Goal: Information Seeking & Learning: Learn about a topic

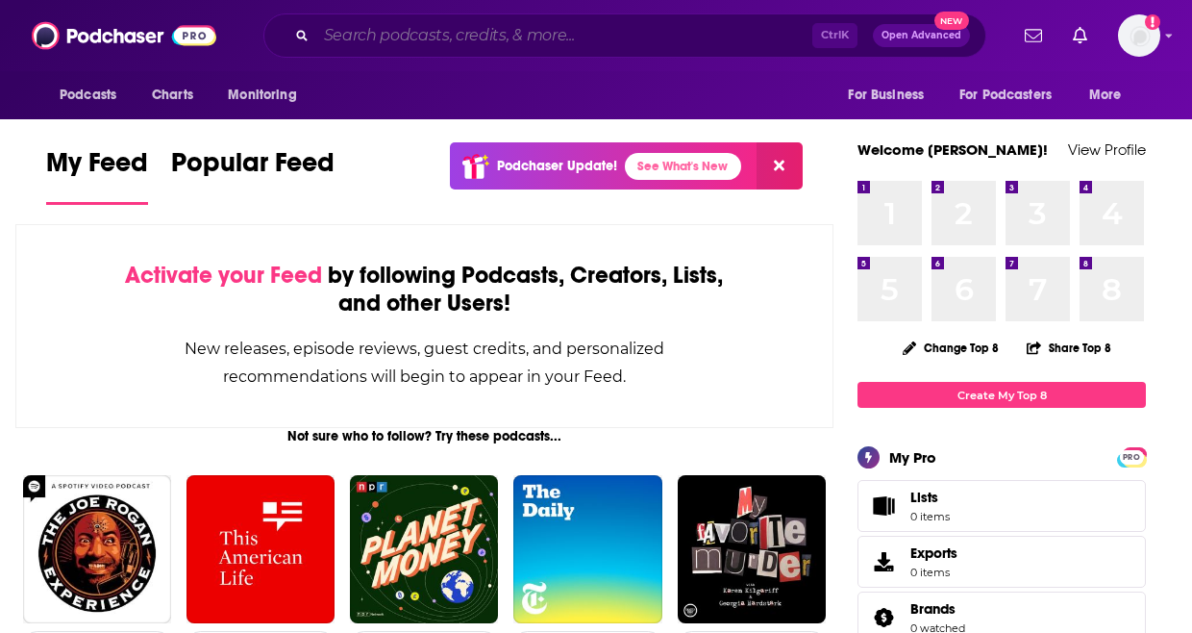
click at [446, 21] on input "Search podcasts, credits, & more..." at bounding box center [564, 35] width 496 height 31
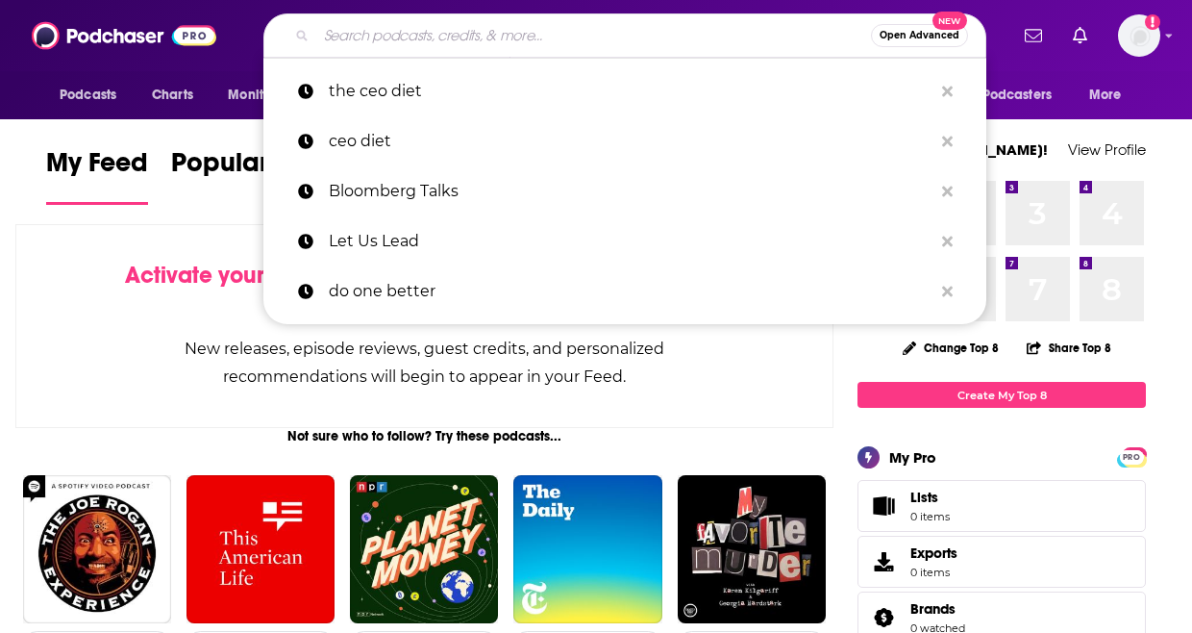
paste input "• Touching Base"
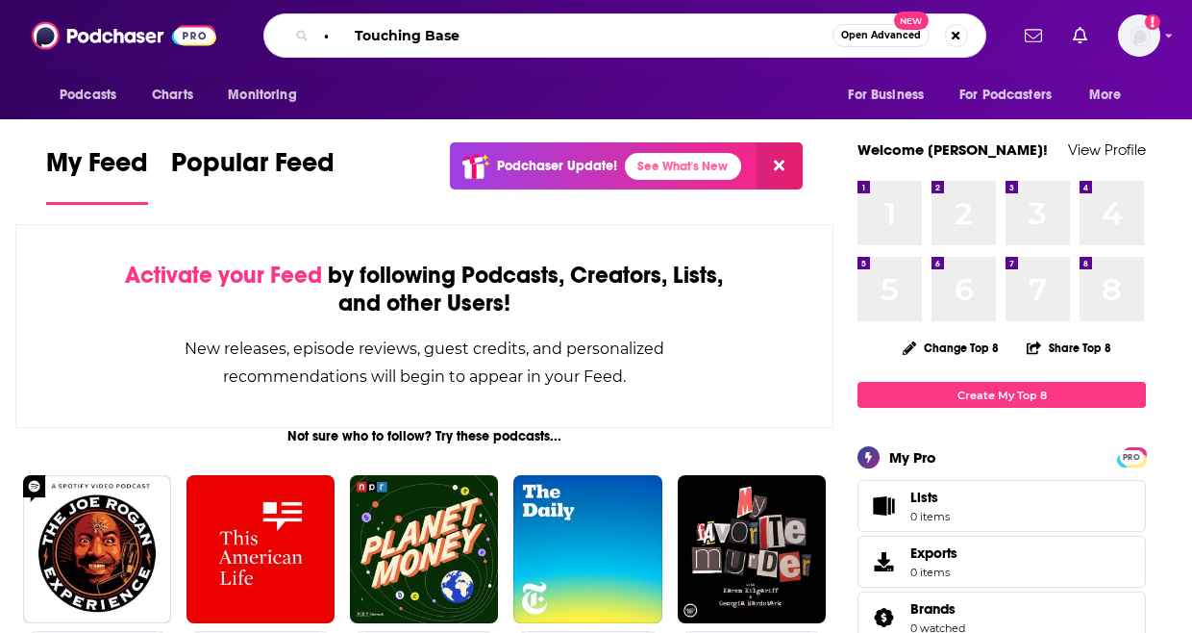
drag, startPoint x: 352, startPoint y: 37, endPoint x: 203, endPoint y: 19, distance: 150.0
click at [203, 19] on div "Podcasts Charts Monitoring • Touching Base Open Advanced New For Business For P…" at bounding box center [596, 35] width 1192 height 71
type input "Touching Base"
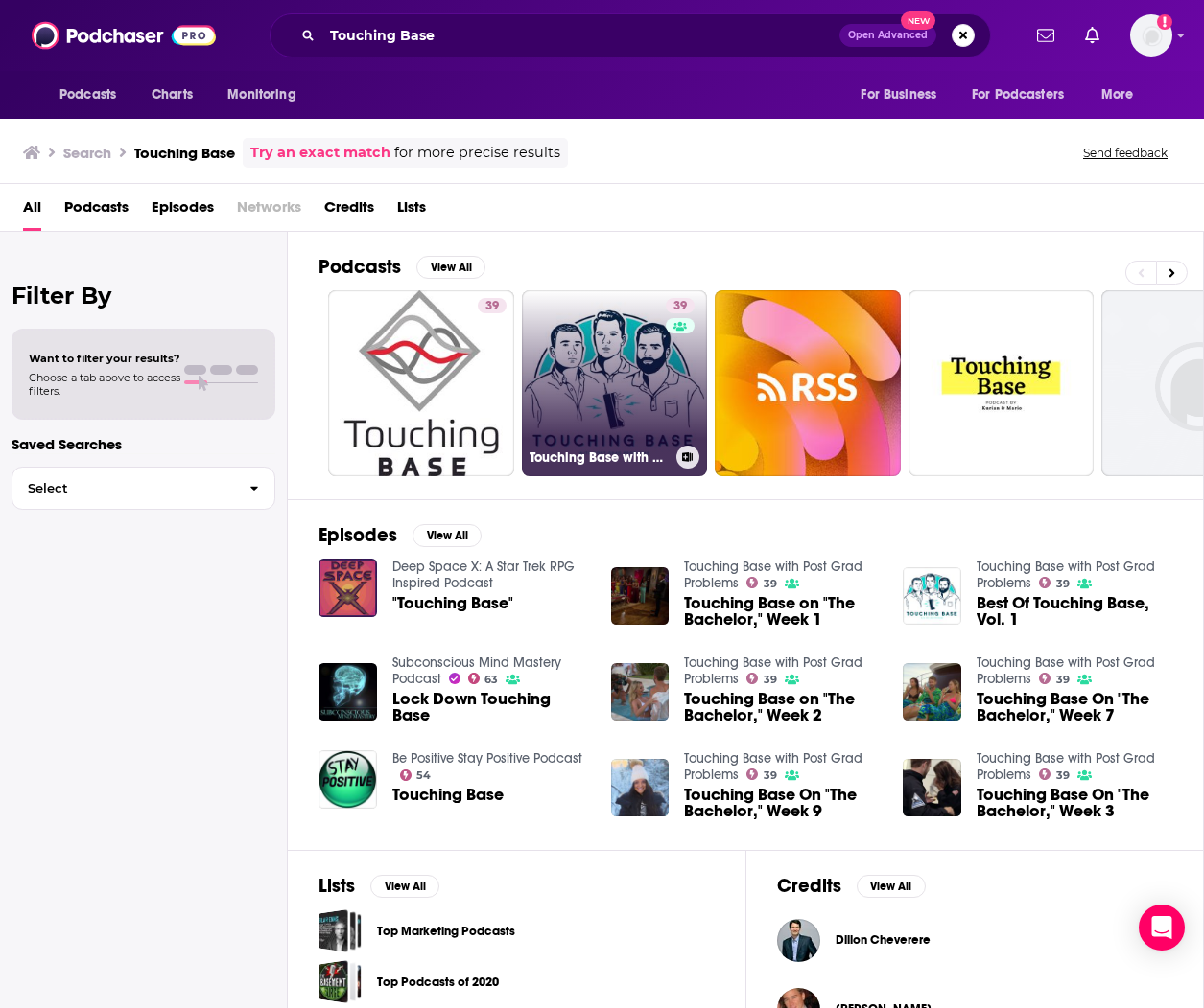
click at [659, 387] on link "39 Touching Base with Post Grad Problems" at bounding box center [614, 383] width 187 height 186
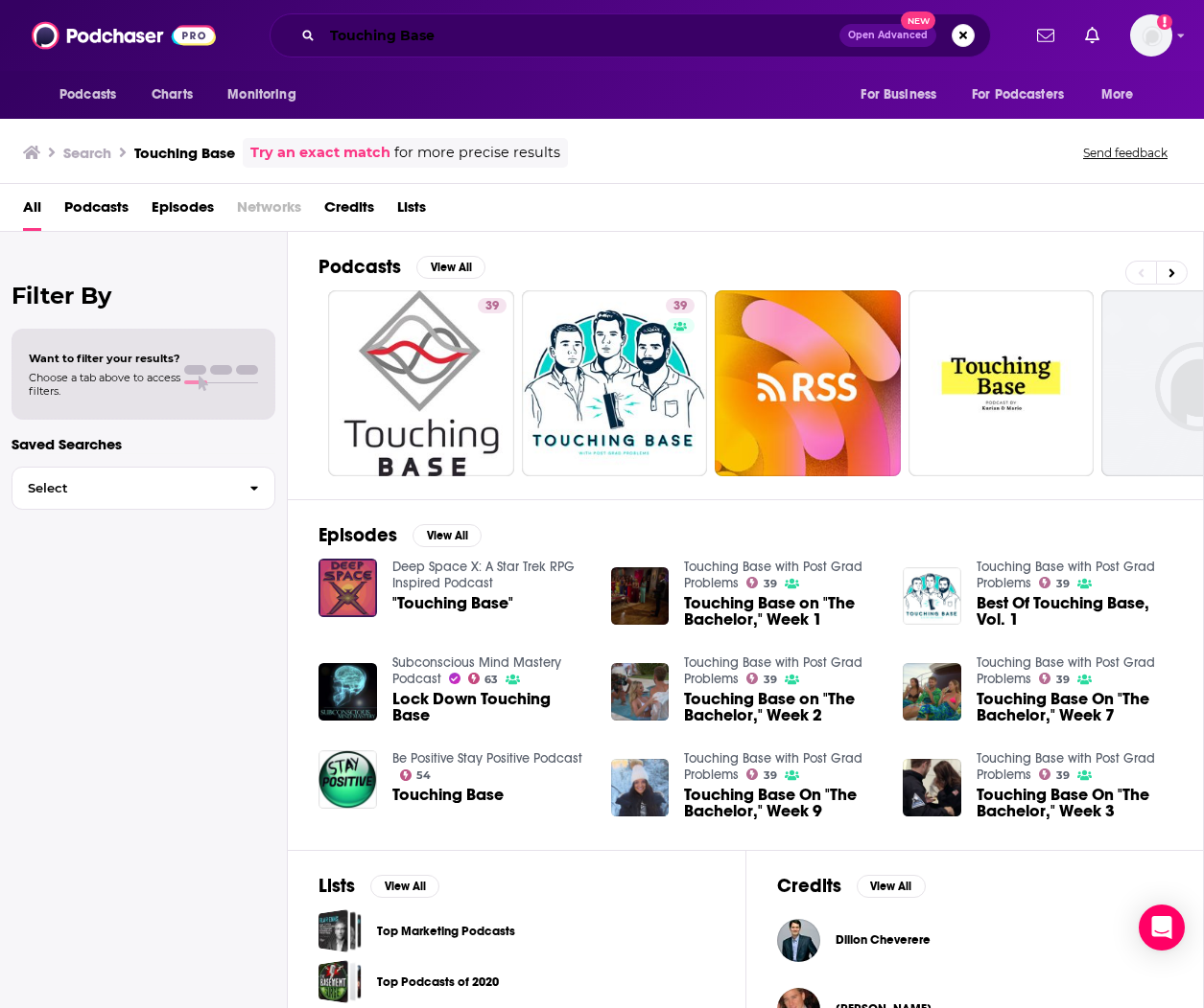
click at [469, 37] on input "Touching Base" at bounding box center [581, 35] width 517 height 31
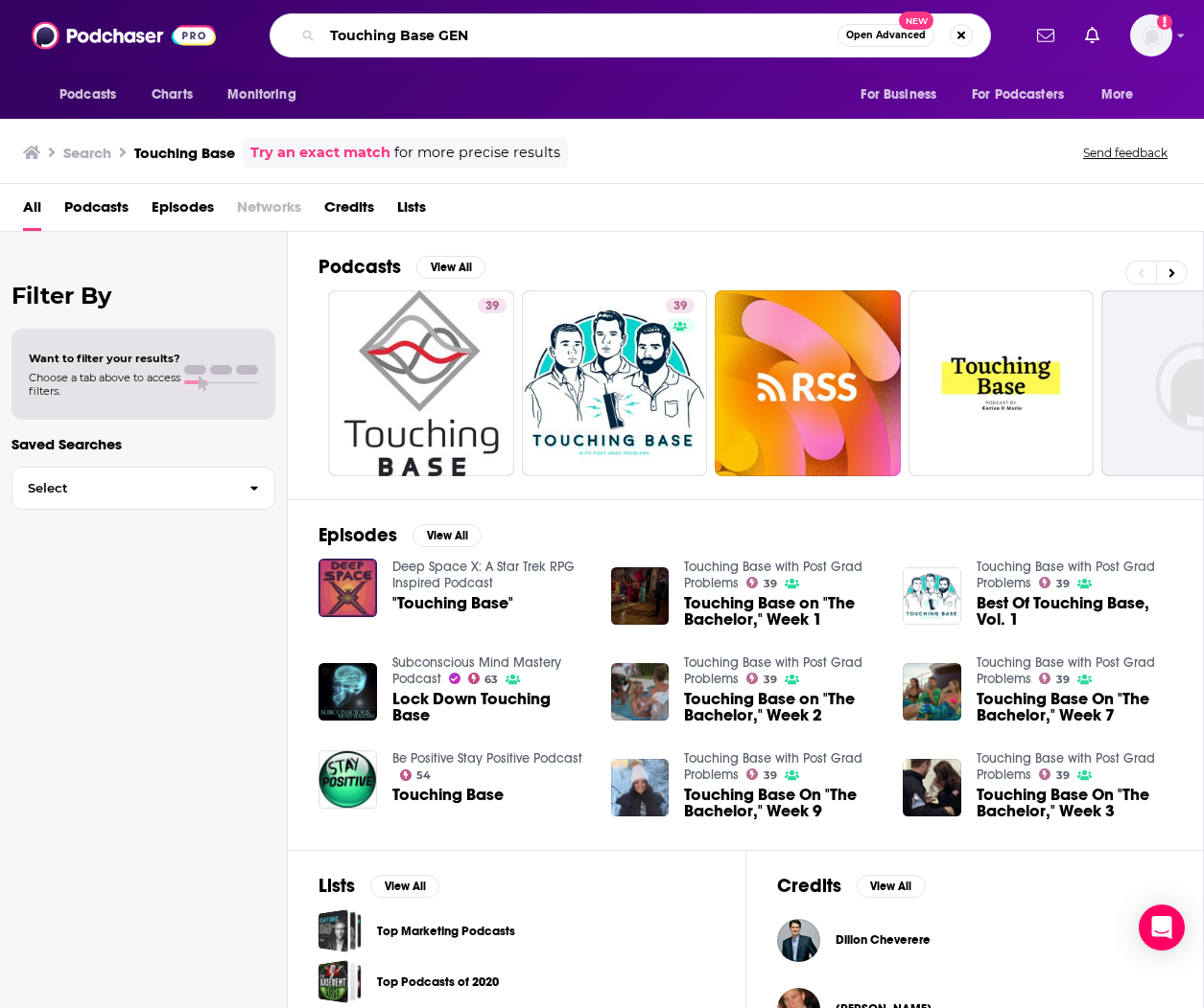
type input "Touching Base GEN"
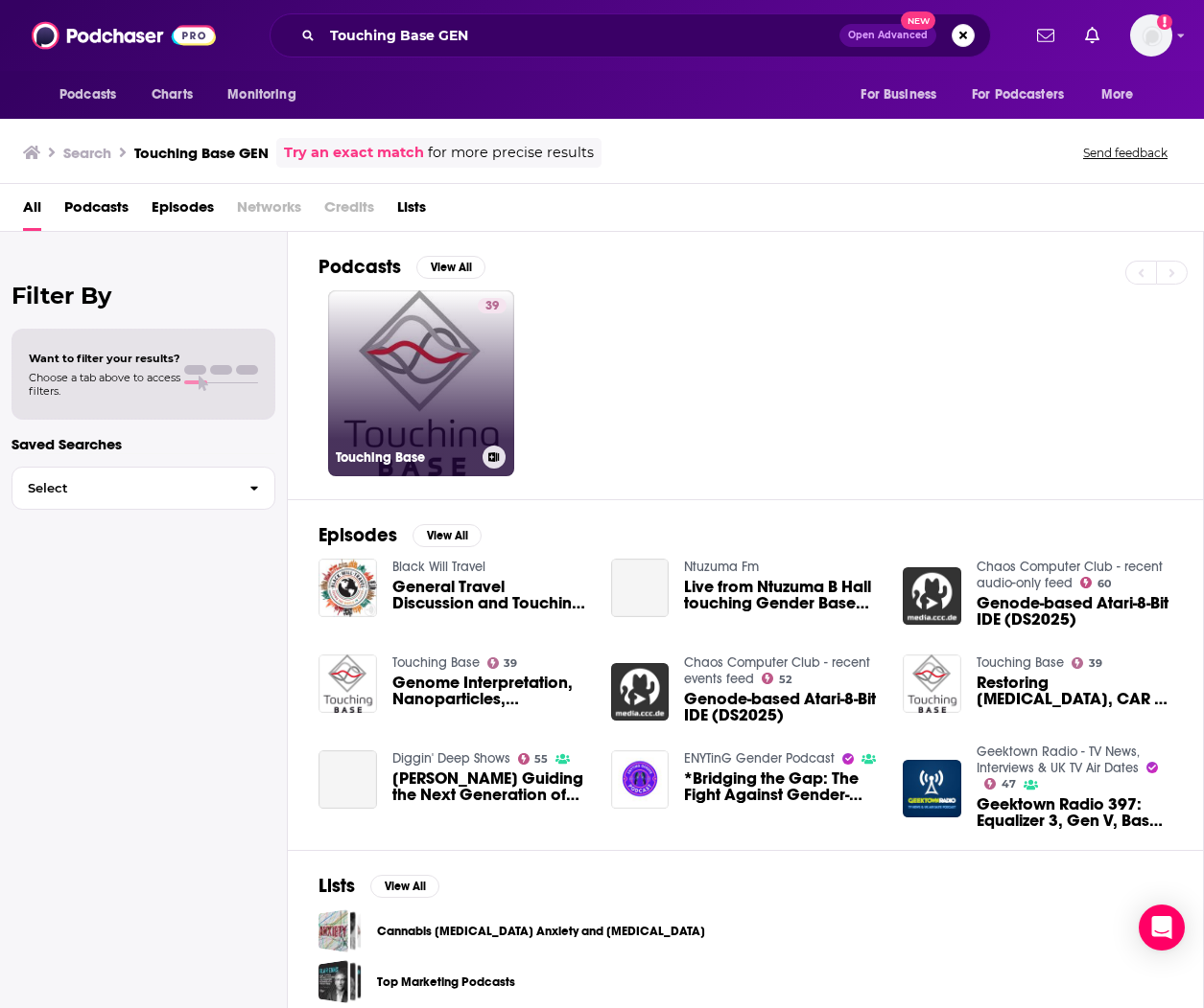
click at [463, 394] on link "39 Touching Base" at bounding box center [421, 383] width 187 height 186
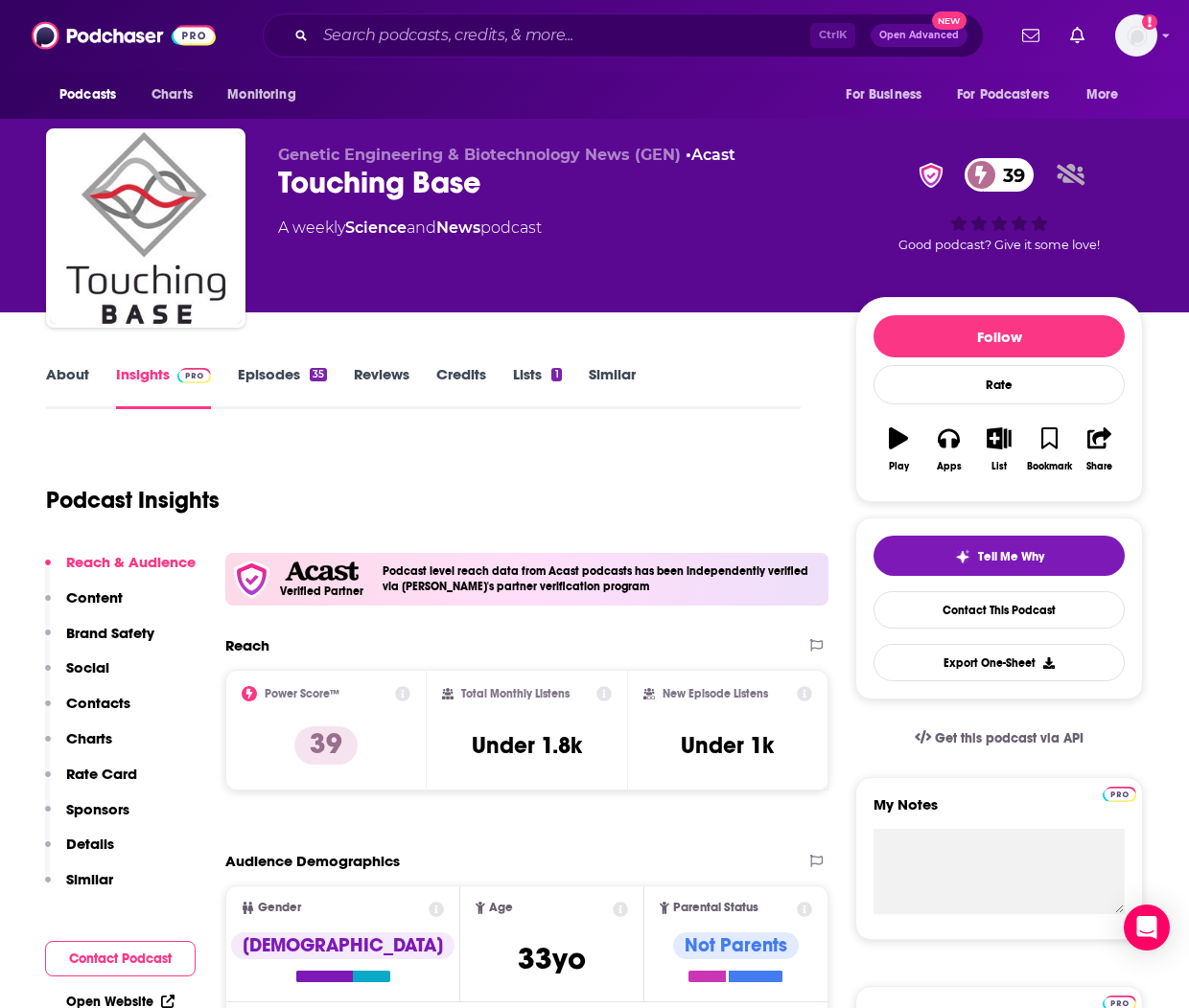
click at [79, 383] on link "About" at bounding box center [67, 387] width 43 height 44
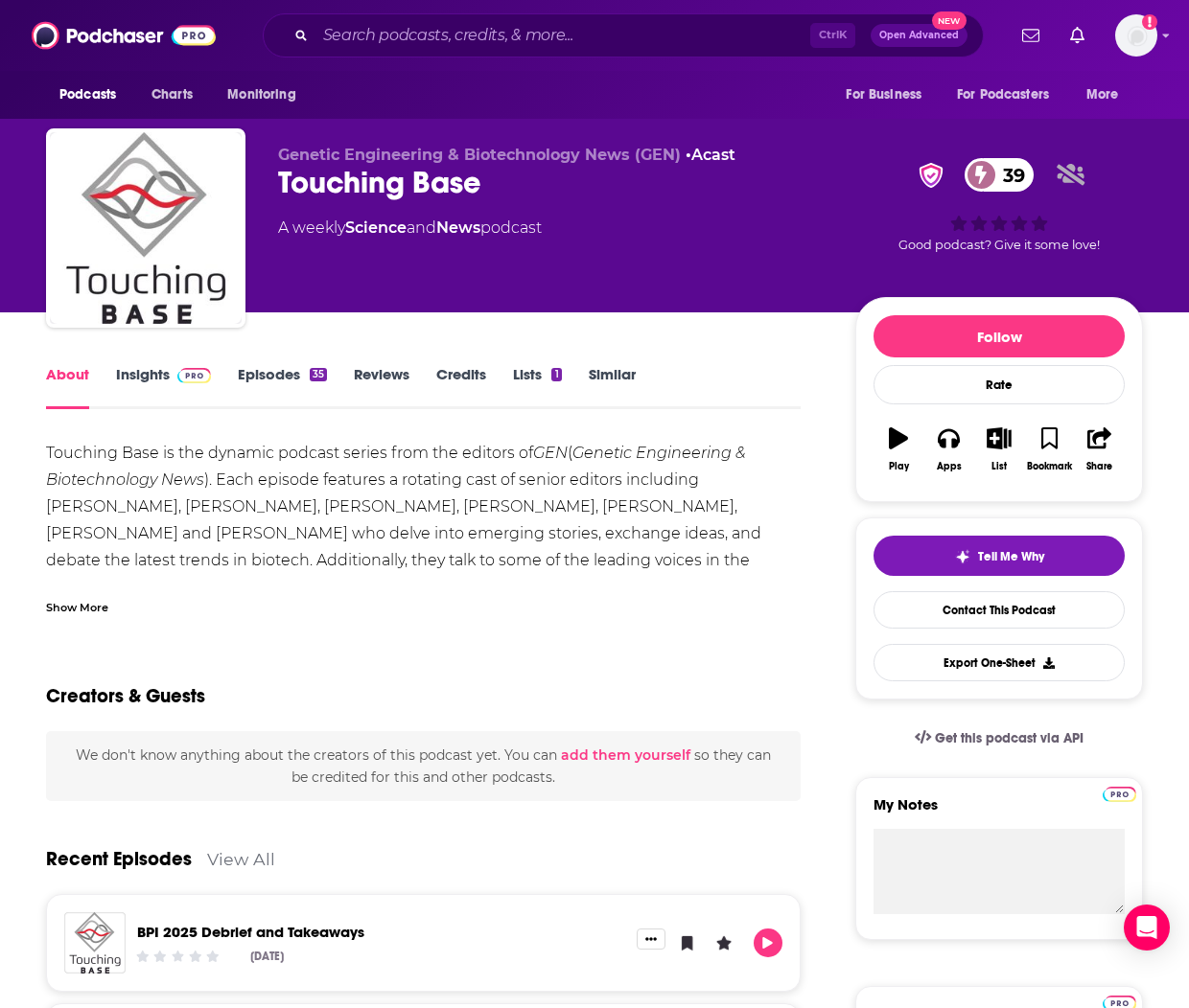
scroll to position [96, 0]
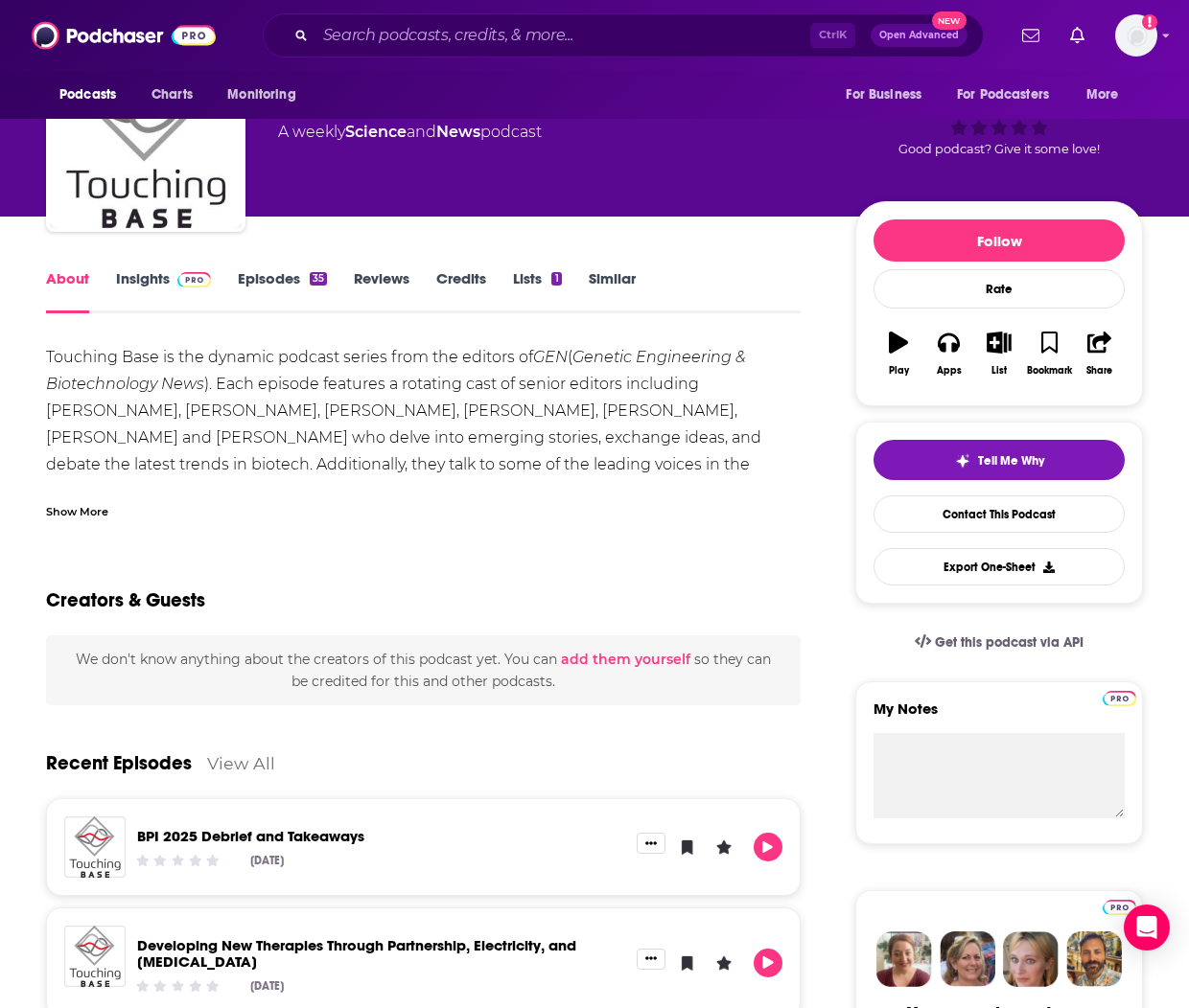
click at [137, 281] on link "Insights" at bounding box center [163, 291] width 95 height 44
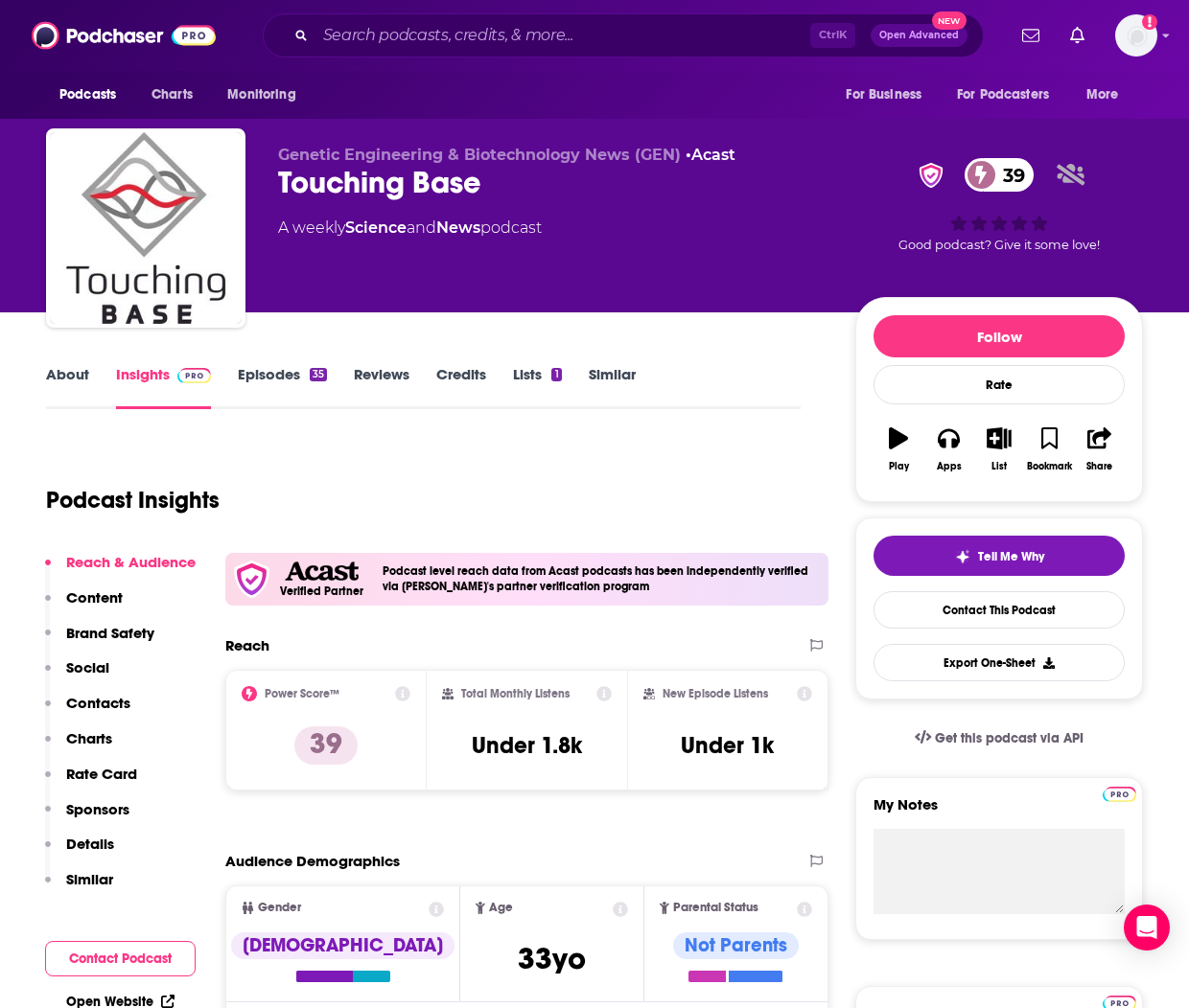
click at [84, 630] on p "Contacts" at bounding box center [98, 703] width 64 height 18
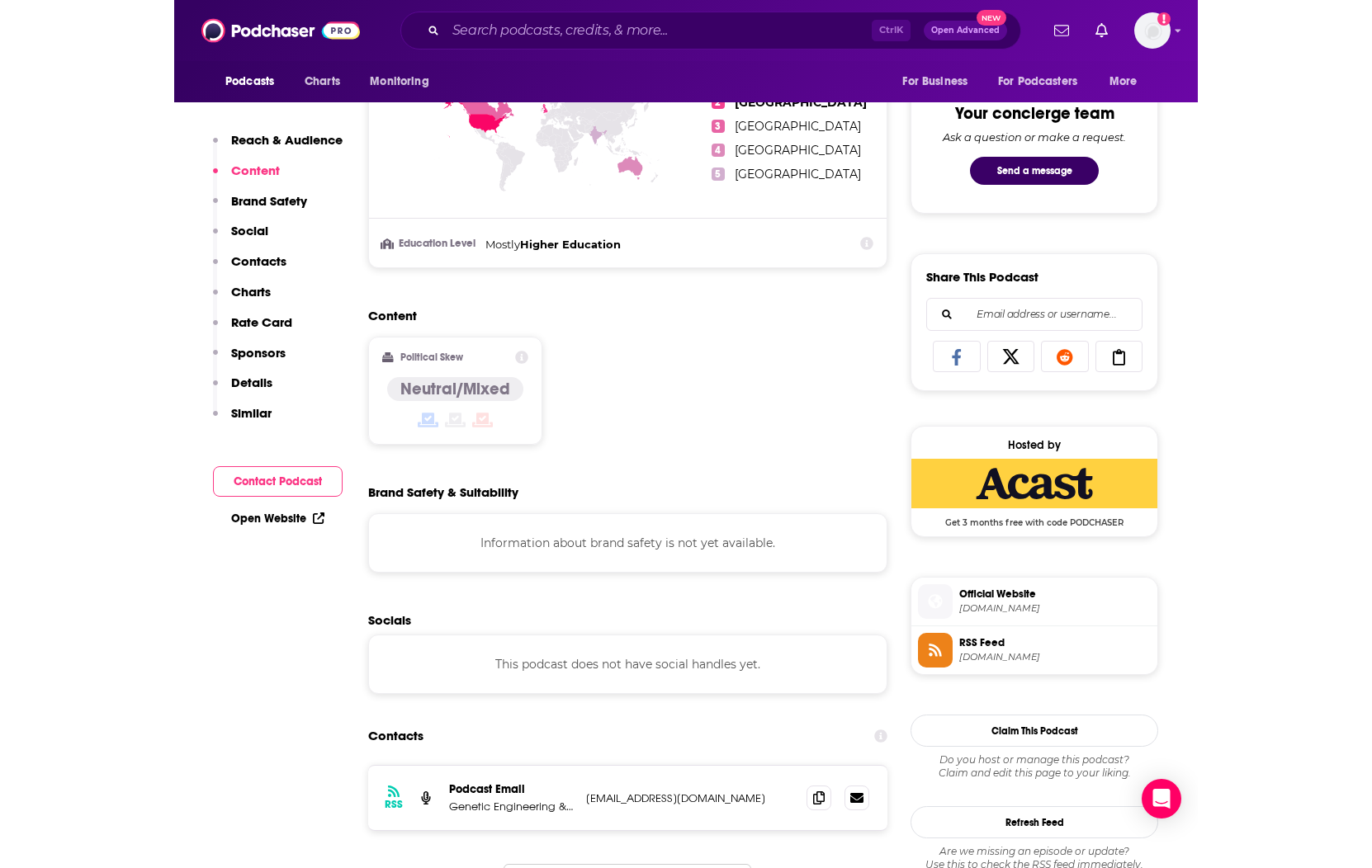
scroll to position [839, 0]
